Goal: Find specific page/section: Find specific page/section

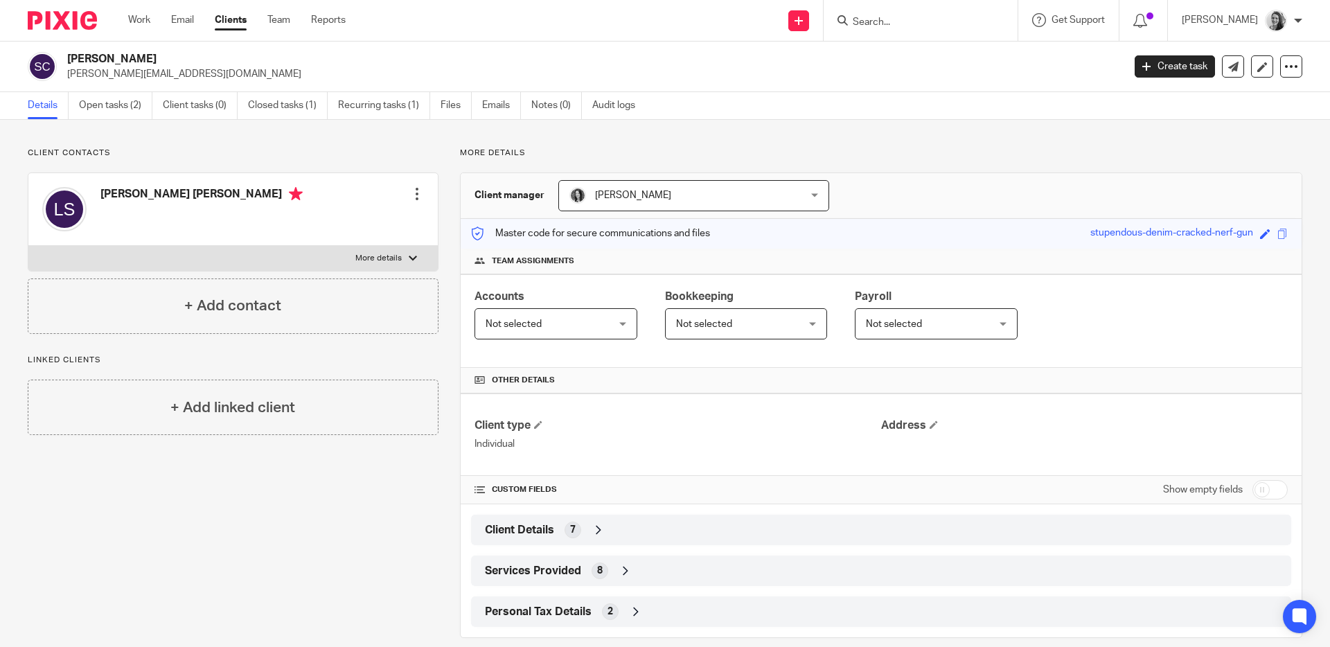
click at [946, 22] on input "Search" at bounding box center [913, 23] width 125 height 12
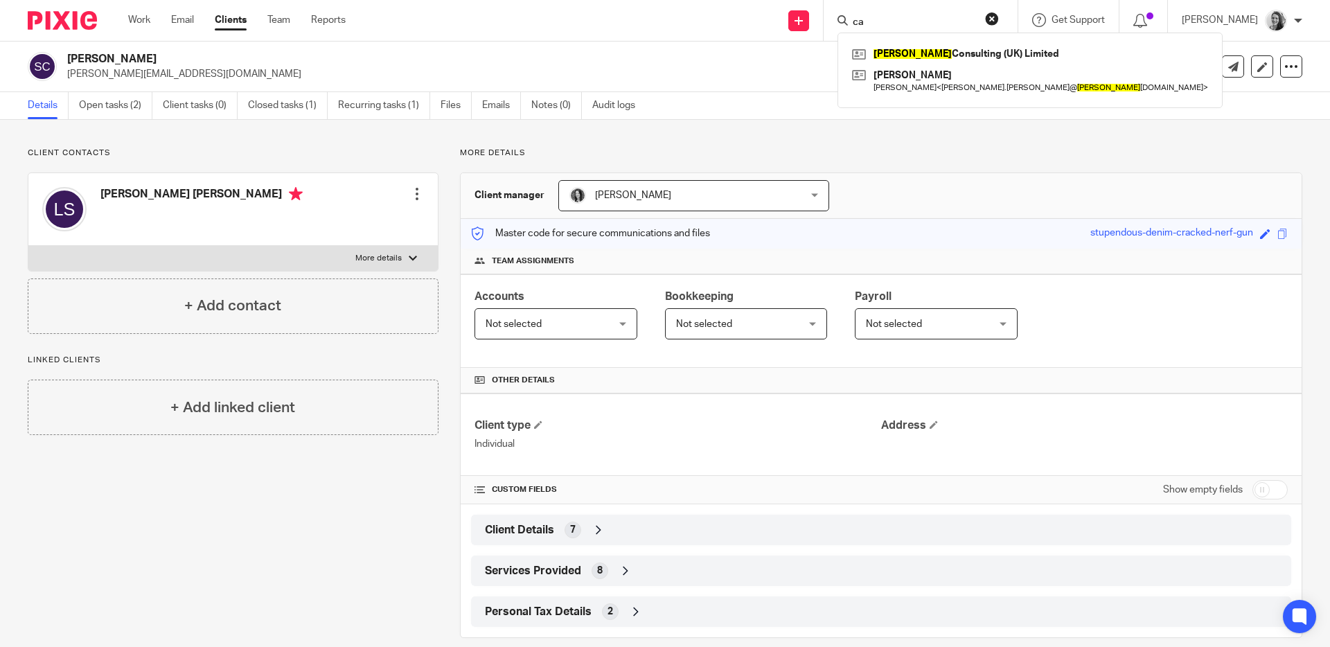
type input "c"
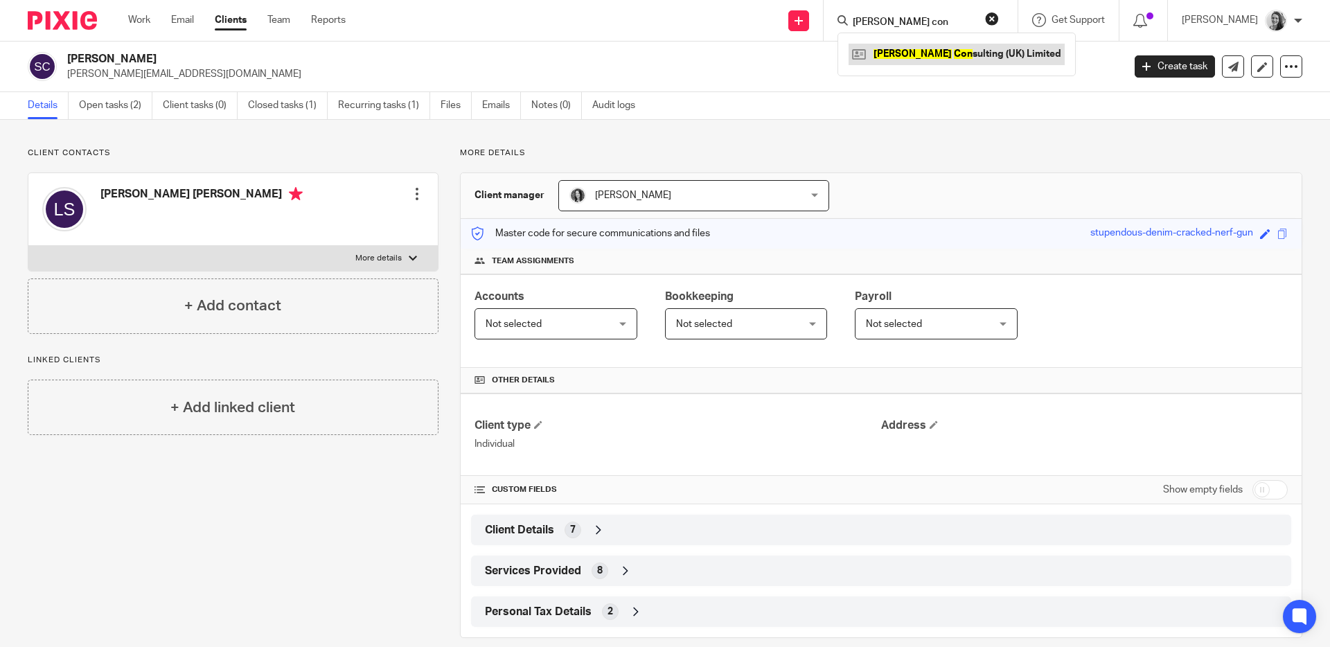
type input "[PERSON_NAME] con"
click at [977, 53] on link at bounding box center [957, 54] width 216 height 21
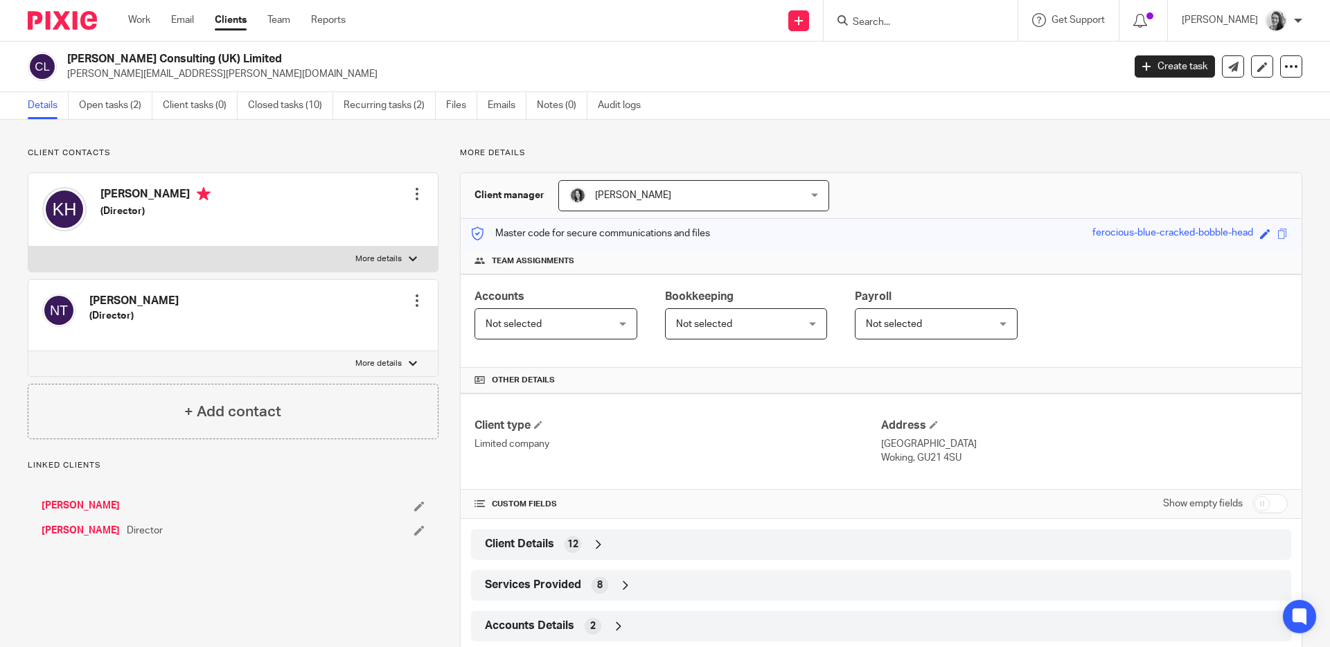
scroll to position [115, 0]
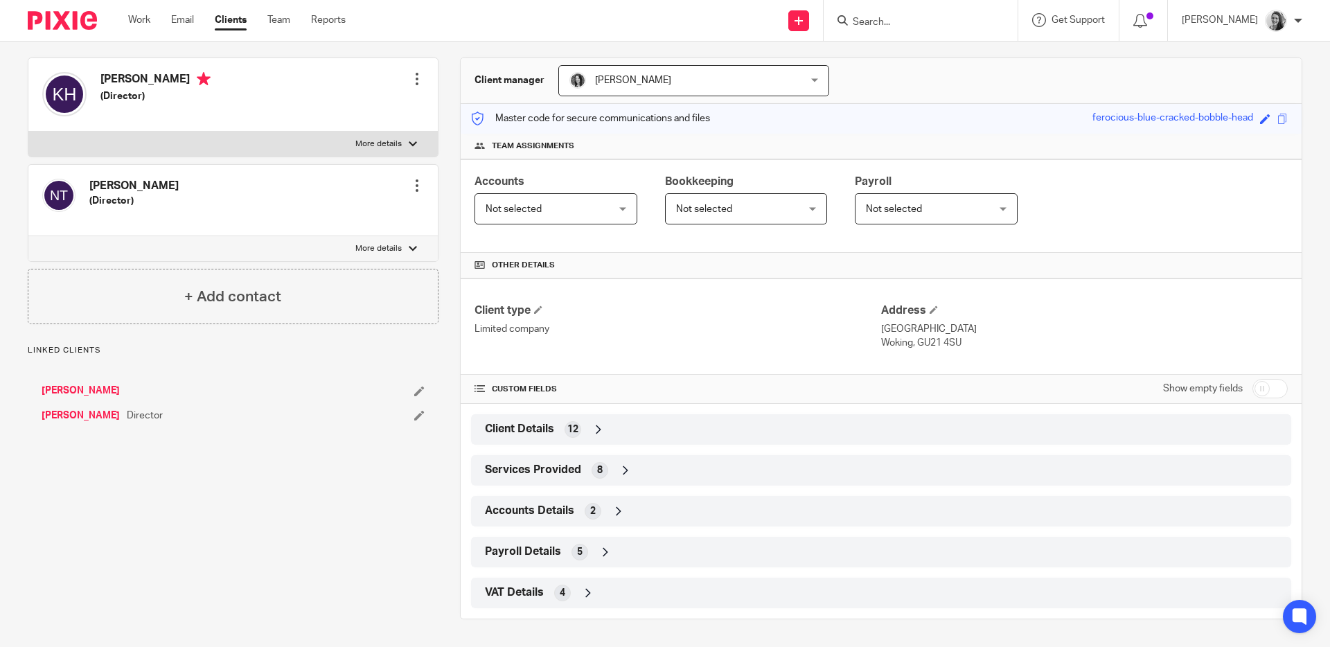
click at [665, 442] on div "Client Details 12" at bounding box center [881, 429] width 820 height 30
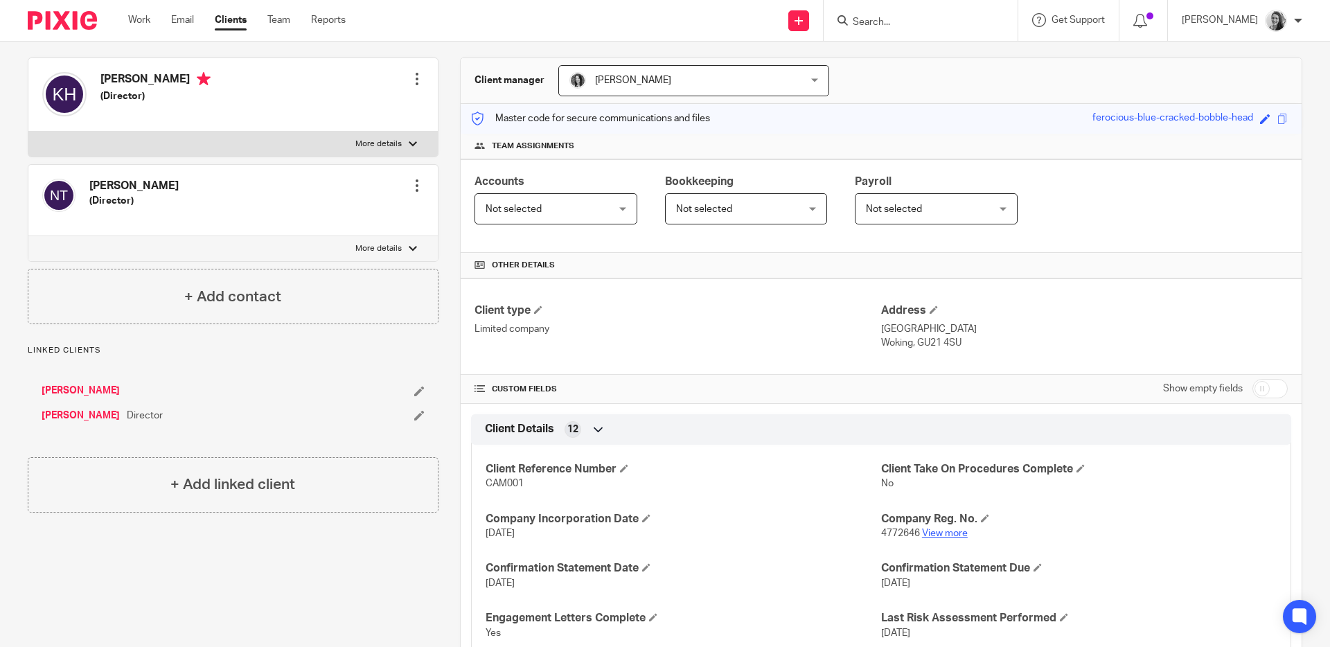
click at [945, 533] on link "View more" at bounding box center [945, 533] width 46 height 10
